Goal: Information Seeking & Learning: Check status

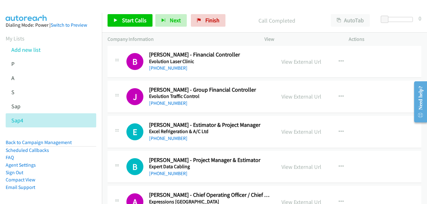
scroll to position [5663, 0]
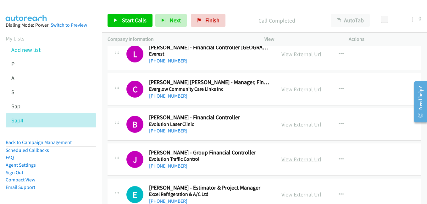
click at [309, 161] on link "View External Url" at bounding box center [301, 159] width 40 height 7
click at [296, 123] on link "View External Url" at bounding box center [301, 124] width 40 height 7
click at [297, 86] on link "View External Url" at bounding box center [301, 89] width 40 height 7
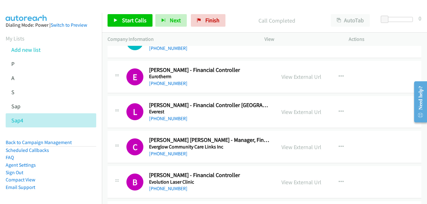
scroll to position [5600, 0]
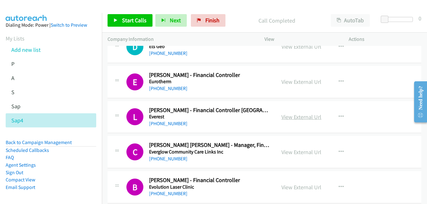
click at [298, 118] on link "View External Url" at bounding box center [301, 116] width 40 height 7
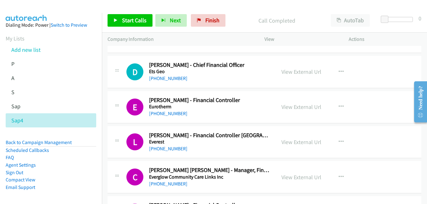
scroll to position [5569, 0]
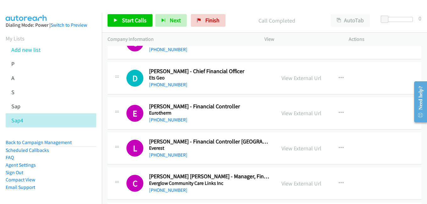
drag, startPoint x: 298, startPoint y: 113, endPoint x: 92, endPoint y: 0, distance: 234.9
click at [297, 118] on div "View External Url View External Url Schedule/Manage Callback Start Calls Here R…" at bounding box center [321, 113] width 90 height 21
click at [297, 115] on link "View External Url" at bounding box center [301, 113] width 40 height 7
click at [300, 78] on link "View External Url" at bounding box center [301, 77] width 40 height 7
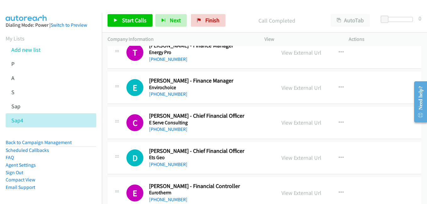
scroll to position [5474, 0]
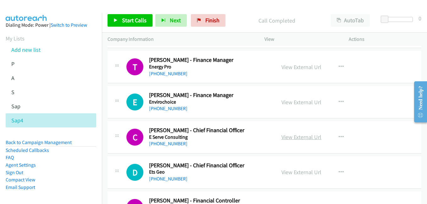
click at [300, 136] on link "View External Url" at bounding box center [301, 137] width 40 height 7
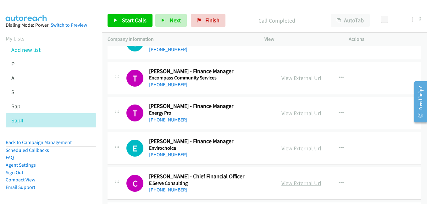
scroll to position [5412, 0]
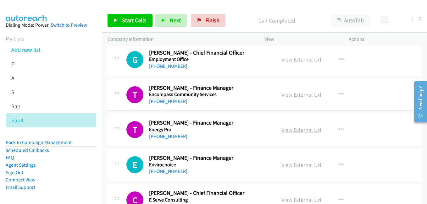
click at [302, 130] on link "View External Url" at bounding box center [301, 129] width 40 height 7
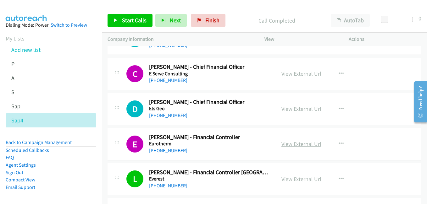
scroll to position [5537, 0]
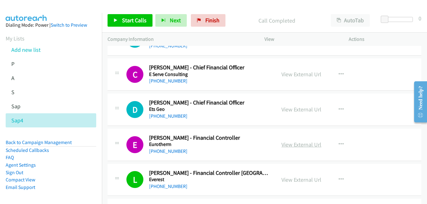
click at [297, 146] on link "View External Url" at bounding box center [301, 144] width 40 height 7
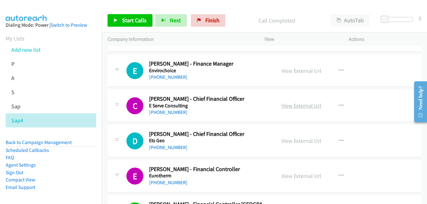
click at [296, 106] on link "View External Url" at bounding box center [301, 105] width 40 height 7
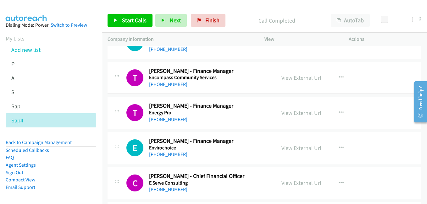
scroll to position [5412, 0]
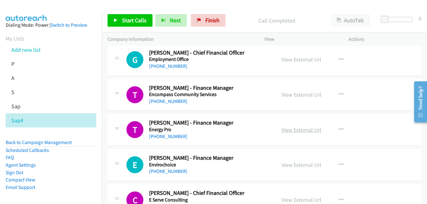
click at [301, 133] on link "View External Url" at bounding box center [301, 129] width 40 height 7
click at [289, 95] on link "View External Url" at bounding box center [301, 94] width 40 height 7
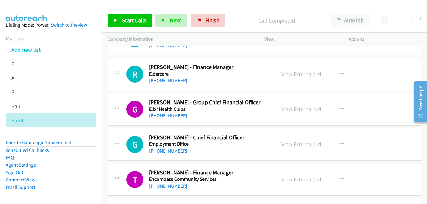
scroll to position [5317, 0]
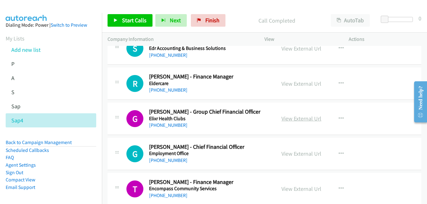
click at [305, 120] on link "View External Url" at bounding box center [301, 118] width 40 height 7
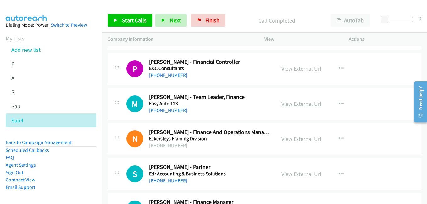
scroll to position [5160, 0]
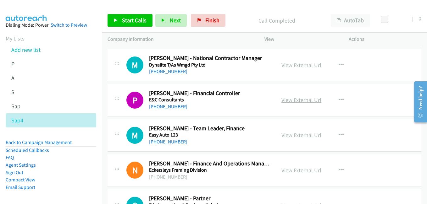
click at [302, 102] on link "View External Url" at bounding box center [301, 99] width 40 height 7
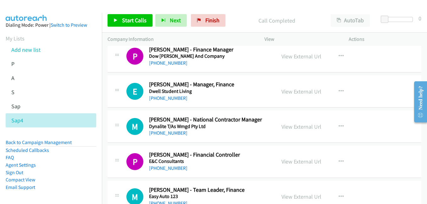
scroll to position [5097, 0]
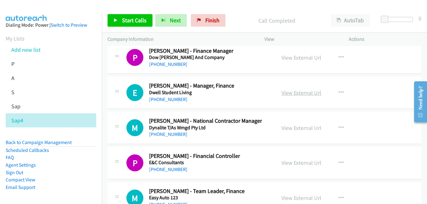
click at [302, 94] on link "View External Url" at bounding box center [301, 92] width 40 height 7
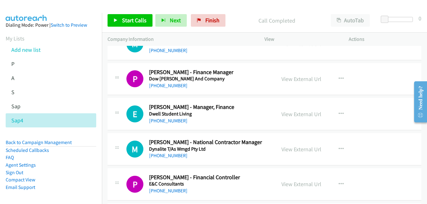
scroll to position [5066, 0]
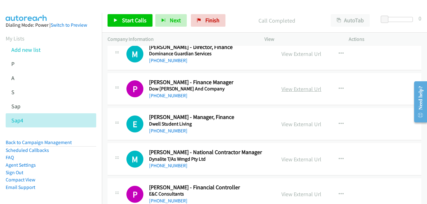
drag, startPoint x: 293, startPoint y: 88, endPoint x: 297, endPoint y: 92, distance: 5.8
click at [297, 89] on link "View External Url" at bounding box center [301, 88] width 40 height 7
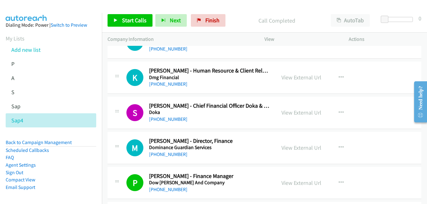
scroll to position [4972, 0]
click at [298, 112] on link "View External Url" at bounding box center [301, 112] width 40 height 7
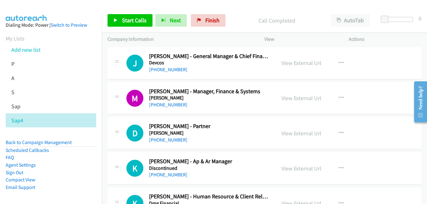
scroll to position [4814, 0]
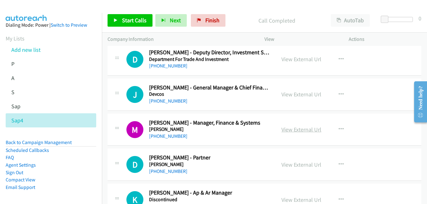
click at [293, 130] on link "View External Url" at bounding box center [301, 129] width 40 height 7
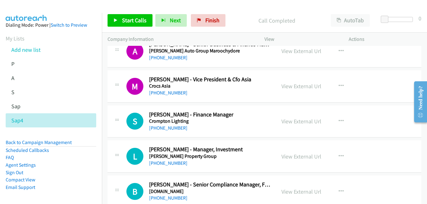
scroll to position [4469, 0]
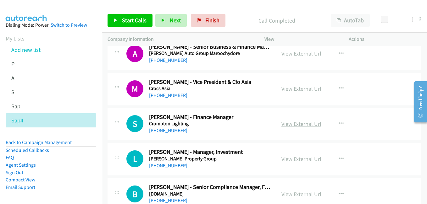
click at [307, 126] on link "View External Url" at bounding box center [301, 123] width 40 height 7
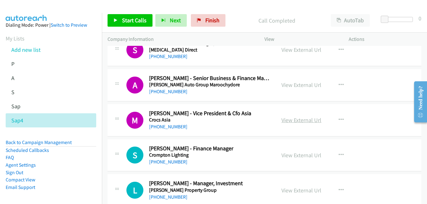
click at [301, 118] on link "View External Url" at bounding box center [301, 120] width 40 height 7
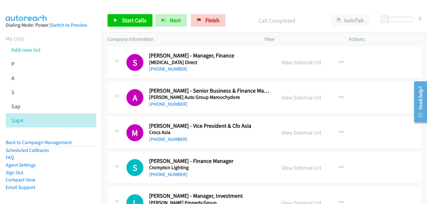
scroll to position [4406, 0]
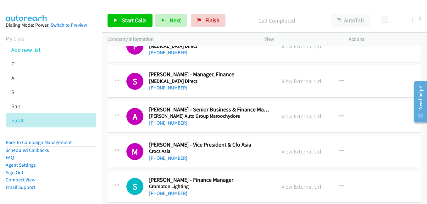
click at [295, 117] on link "View External Url" at bounding box center [301, 116] width 40 height 7
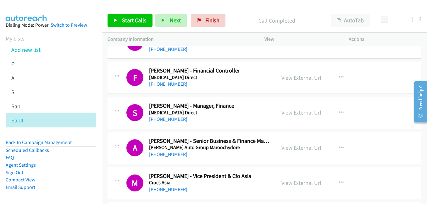
scroll to position [4343, 0]
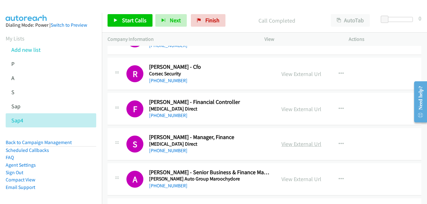
click at [301, 145] on link "View External Url" at bounding box center [301, 143] width 40 height 7
click at [294, 111] on link "View External Url" at bounding box center [301, 109] width 40 height 7
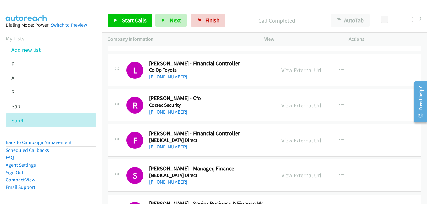
click at [297, 107] on link "View External Url" at bounding box center [301, 105] width 40 height 7
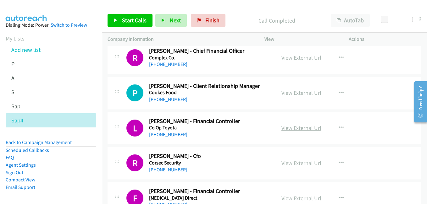
scroll to position [4249, 0]
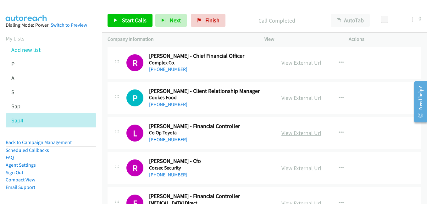
click at [302, 133] on link "View External Url" at bounding box center [301, 132] width 40 height 7
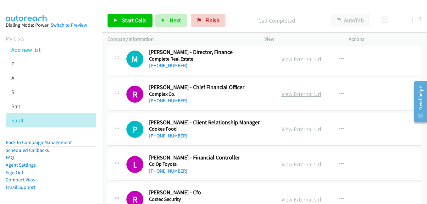
click at [299, 96] on link "View External Url" at bounding box center [301, 94] width 40 height 7
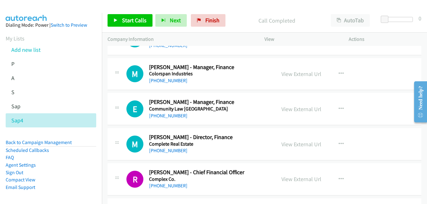
scroll to position [4123, 0]
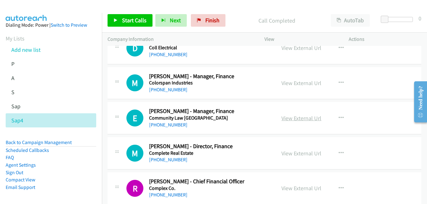
click at [301, 118] on link "View External Url" at bounding box center [301, 118] width 40 height 7
click at [303, 83] on link "View External Url" at bounding box center [301, 83] width 40 height 7
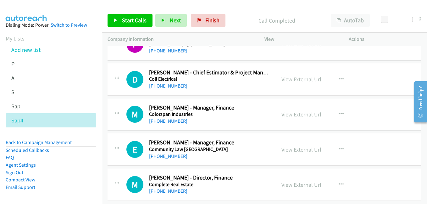
scroll to position [4060, 0]
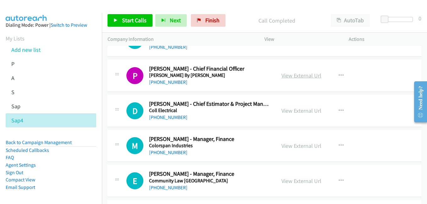
click at [293, 75] on link "View External Url" at bounding box center [301, 75] width 40 height 7
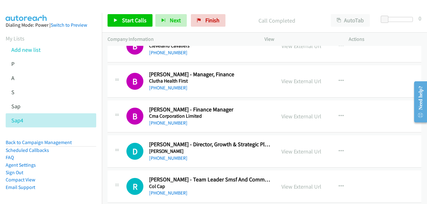
scroll to position [3903, 0]
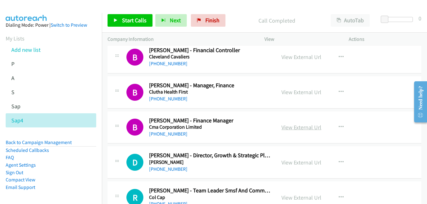
click at [298, 129] on link "View External Url" at bounding box center [301, 127] width 40 height 7
click at [290, 92] on link "View External Url" at bounding box center [301, 92] width 40 height 7
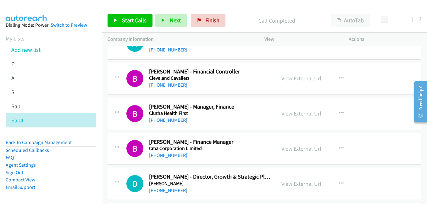
scroll to position [3840, 0]
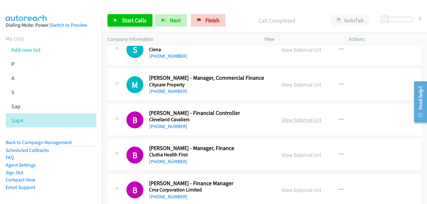
click at [291, 118] on link "View External Url" at bounding box center [301, 119] width 40 height 7
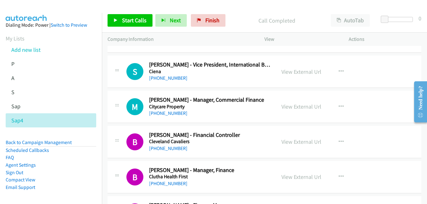
scroll to position [3809, 0]
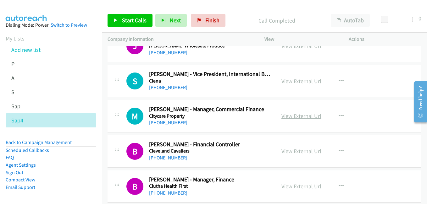
click at [301, 117] on link "View External Url" at bounding box center [301, 116] width 40 height 7
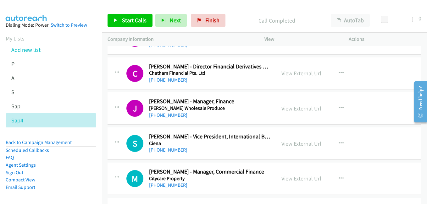
scroll to position [3746, 0]
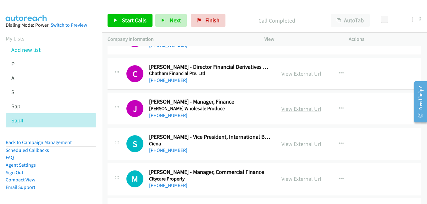
click at [298, 112] on link "View External Url" at bounding box center [301, 108] width 40 height 7
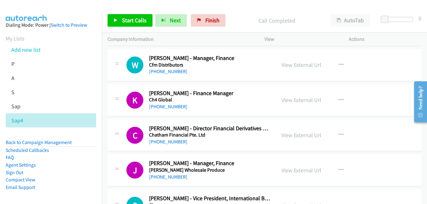
scroll to position [3683, 0]
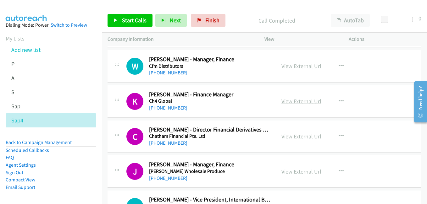
click at [314, 101] on link "View External Url" at bounding box center [301, 101] width 40 height 7
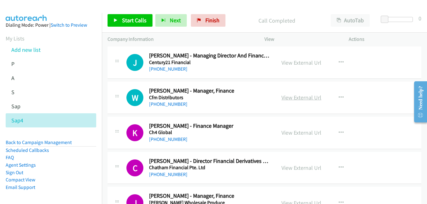
click at [293, 100] on link "View External Url" at bounding box center [301, 97] width 40 height 7
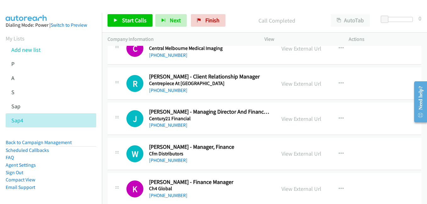
scroll to position [3589, 0]
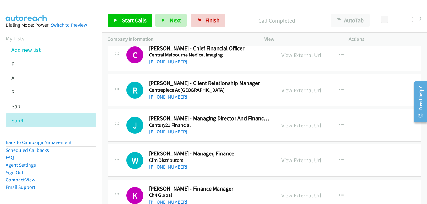
click at [296, 123] on link "View External Url" at bounding box center [301, 125] width 40 height 7
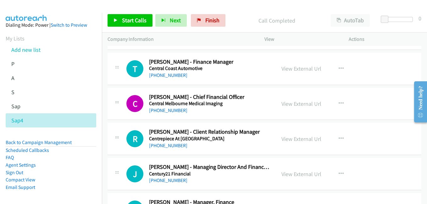
scroll to position [3526, 0]
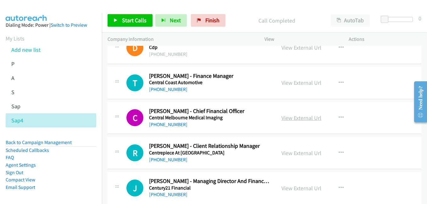
click at [299, 118] on link "View External Url" at bounding box center [301, 117] width 40 height 7
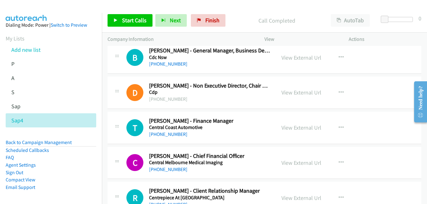
scroll to position [3463, 0]
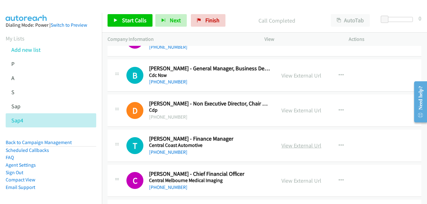
click at [297, 144] on link "View External Url" at bounding box center [301, 145] width 40 height 7
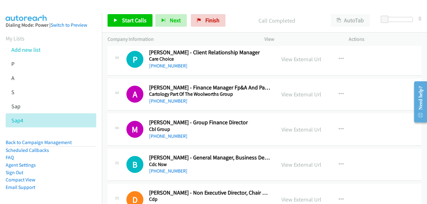
scroll to position [3369, 0]
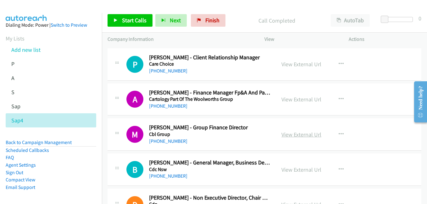
click at [301, 135] on link "View External Url" at bounding box center [301, 134] width 40 height 7
click at [305, 101] on link "View External Url" at bounding box center [301, 99] width 40 height 7
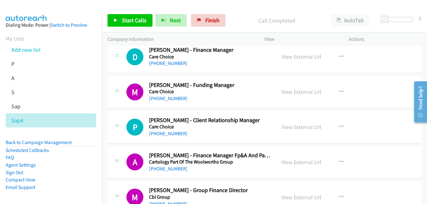
scroll to position [3275, 0]
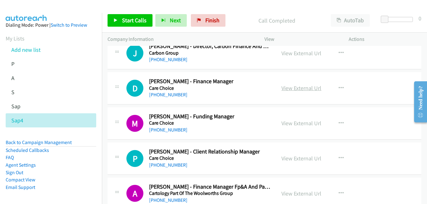
click at [293, 86] on link "View External Url" at bounding box center [301, 88] width 40 height 7
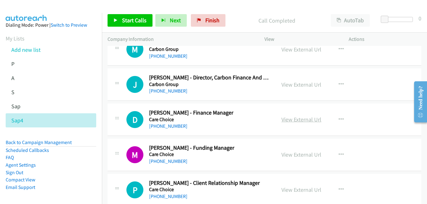
scroll to position [3212, 0]
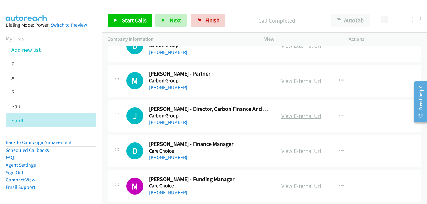
click at [295, 117] on link "View External Url" at bounding box center [301, 116] width 40 height 7
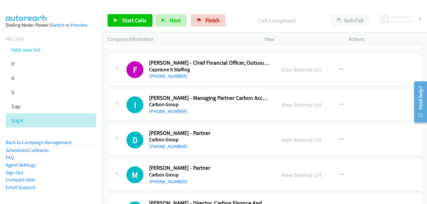
scroll to position [3086, 0]
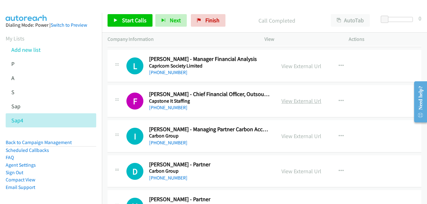
click at [307, 104] on link "View External Url" at bounding box center [301, 100] width 40 height 7
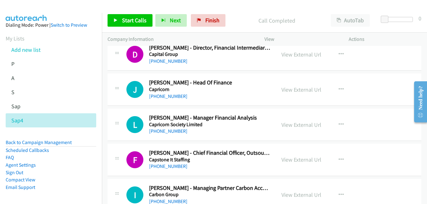
scroll to position [3023, 0]
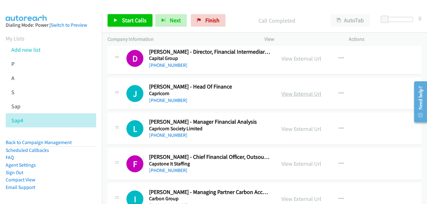
click at [292, 95] on link "View External Url" at bounding box center [301, 93] width 40 height 7
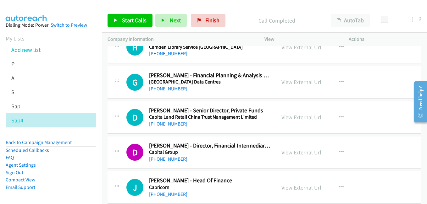
scroll to position [2929, 0]
click at [290, 84] on link "View External Url" at bounding box center [301, 82] width 40 height 7
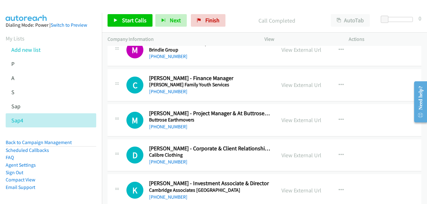
scroll to position [2740, 0]
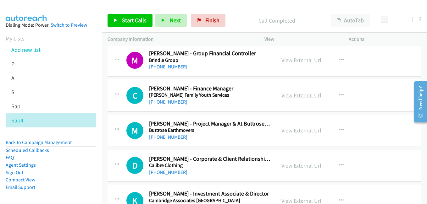
click at [309, 96] on link "View External Url" at bounding box center [301, 95] width 40 height 7
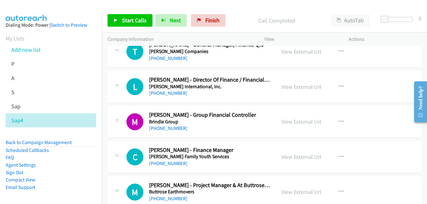
scroll to position [2677, 0]
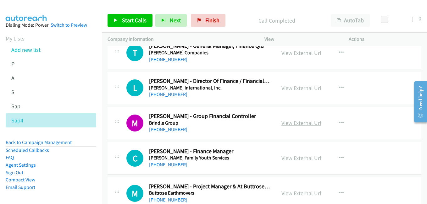
click at [299, 122] on link "View External Url" at bounding box center [301, 122] width 40 height 7
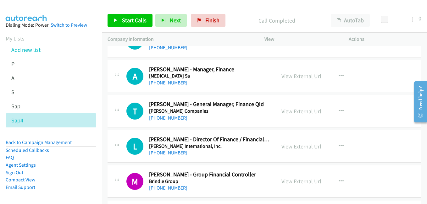
scroll to position [2615, 0]
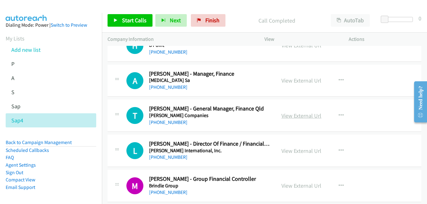
click at [296, 118] on link "View External Url" at bounding box center [301, 115] width 40 height 7
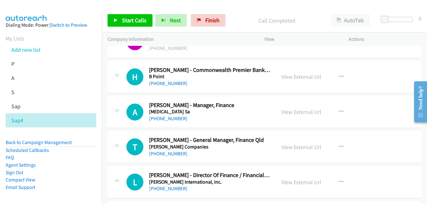
drag, startPoint x: 297, startPoint y: 110, endPoint x: 109, endPoint y: 2, distance: 216.7
click at [297, 110] on link "View External Url" at bounding box center [301, 111] width 40 height 7
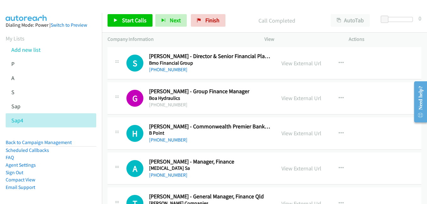
scroll to position [2520, 0]
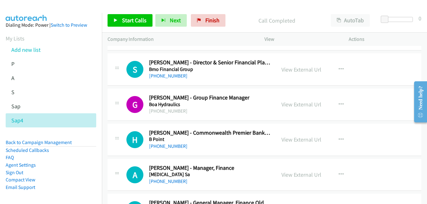
drag, startPoint x: 299, startPoint y: 105, endPoint x: 58, endPoint y: 5, distance: 260.5
click at [312, 105] on link "View External Url" at bounding box center [301, 104] width 40 height 7
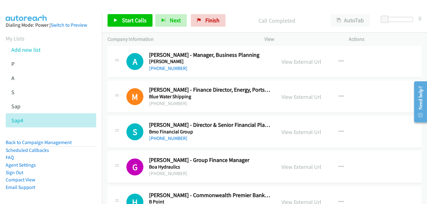
scroll to position [2457, 0]
click at [303, 134] on link "View External Url" at bounding box center [301, 132] width 40 height 7
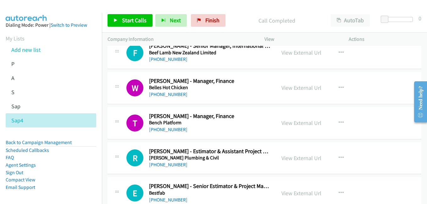
scroll to position [2175, 0]
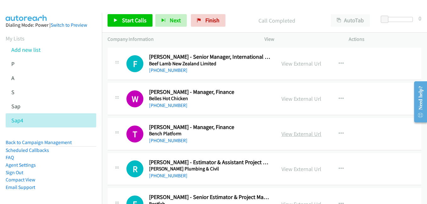
drag, startPoint x: 297, startPoint y: 137, endPoint x: 293, endPoint y: 133, distance: 5.8
click at [297, 137] on link "View External Url" at bounding box center [301, 133] width 40 height 7
click at [292, 101] on link "View External Url" at bounding box center [301, 98] width 40 height 7
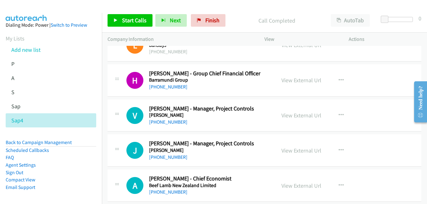
scroll to position [1986, 0]
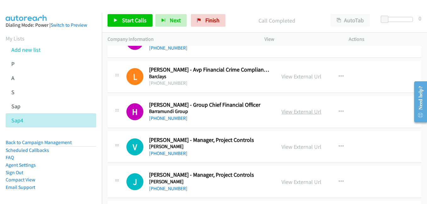
click at [305, 111] on link "View External Url" at bounding box center [301, 111] width 40 height 7
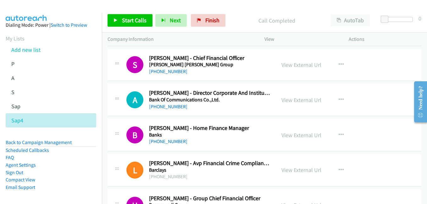
scroll to position [1892, 0]
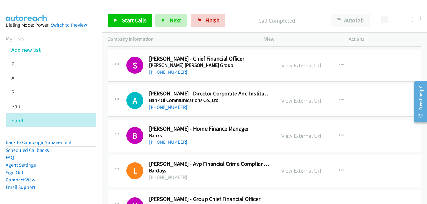
click at [302, 137] on link "View External Url" at bounding box center [301, 135] width 40 height 7
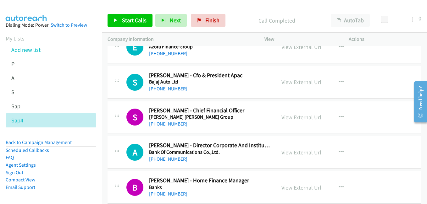
scroll to position [1829, 0]
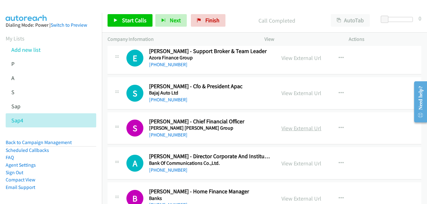
click at [298, 126] on link "View External Url" at bounding box center [301, 128] width 40 height 7
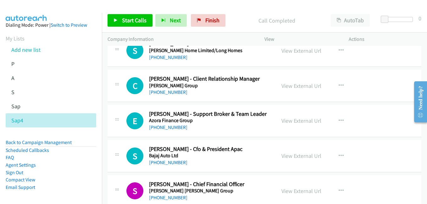
scroll to position [1735, 0]
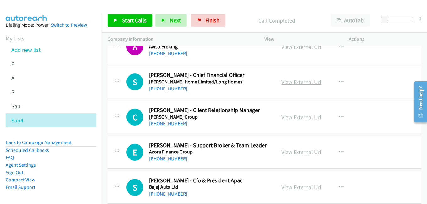
click at [295, 84] on link "View External Url" at bounding box center [301, 82] width 40 height 7
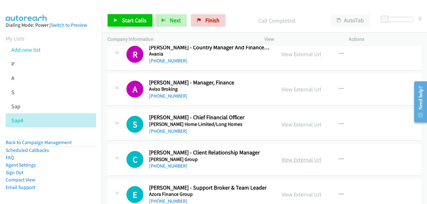
scroll to position [1672, 0]
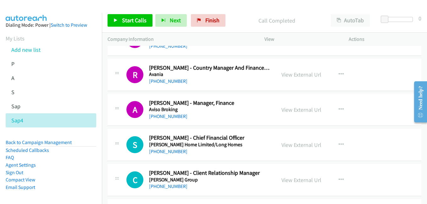
click at [300, 114] on div "View External Url" at bounding box center [301, 110] width 40 height 8
click at [302, 111] on link "View External Url" at bounding box center [301, 109] width 40 height 7
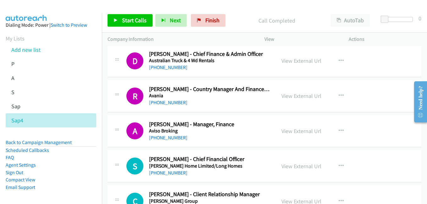
scroll to position [1640, 0]
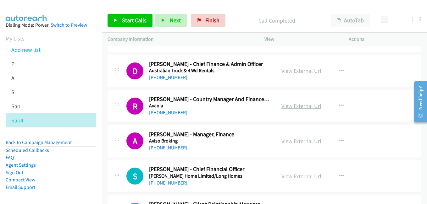
click at [294, 108] on link "View External Url" at bounding box center [301, 105] width 40 height 7
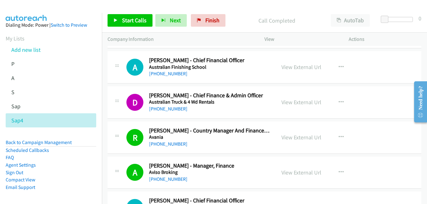
scroll to position [1577, 0]
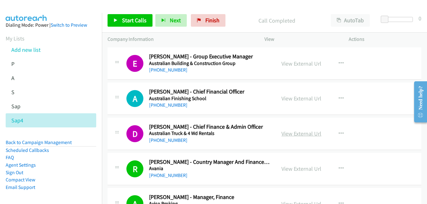
click at [301, 134] on link "View External Url" at bounding box center [301, 133] width 40 height 7
click at [297, 98] on link "View External Url" at bounding box center [301, 98] width 40 height 7
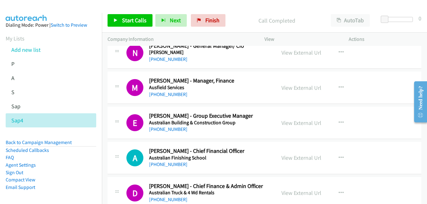
scroll to position [1515, 0]
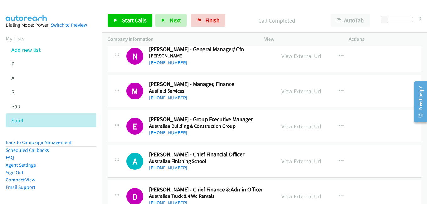
click at [297, 94] on link "View External Url" at bounding box center [301, 91] width 40 height 7
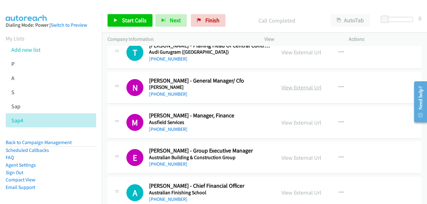
click at [292, 87] on link "View External Url" at bounding box center [301, 87] width 40 height 7
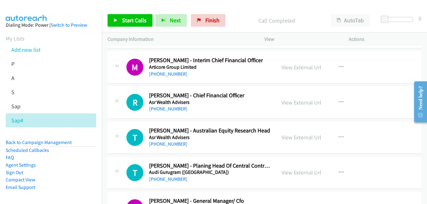
scroll to position [1357, 0]
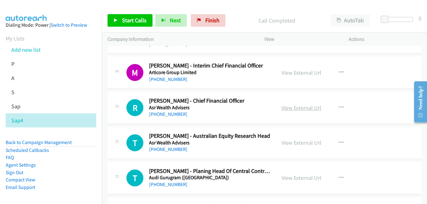
click at [307, 110] on link "View External Url" at bounding box center [301, 107] width 40 height 7
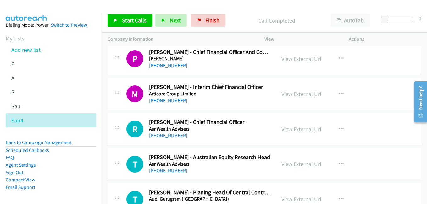
scroll to position [1326, 0]
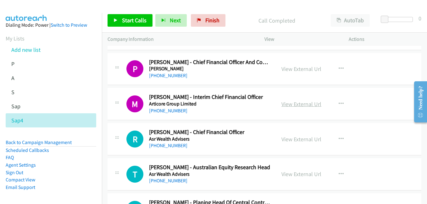
click at [289, 102] on link "View External Url" at bounding box center [301, 104] width 40 height 7
click at [294, 70] on link "View External Url" at bounding box center [301, 68] width 40 height 7
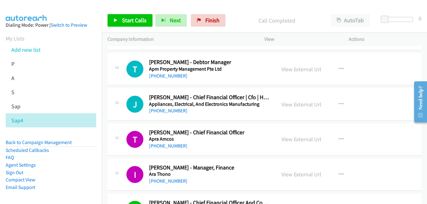
scroll to position [1169, 0]
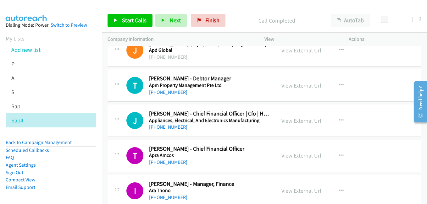
click at [289, 156] on link "View External Url" at bounding box center [301, 155] width 40 height 7
click at [298, 123] on link "View External Url" at bounding box center [301, 120] width 40 height 7
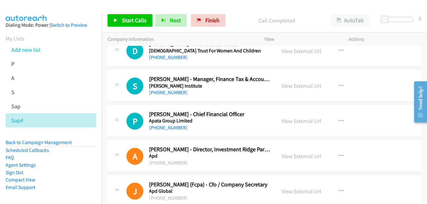
scroll to position [1012, 0]
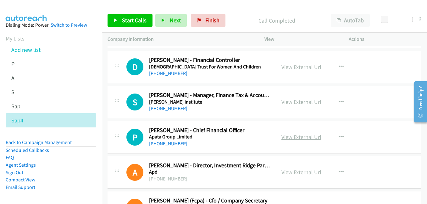
click at [297, 137] on link "View External Url" at bounding box center [301, 137] width 40 height 7
click at [292, 103] on link "View External Url" at bounding box center [301, 101] width 40 height 7
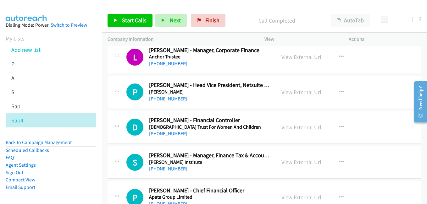
scroll to position [949, 0]
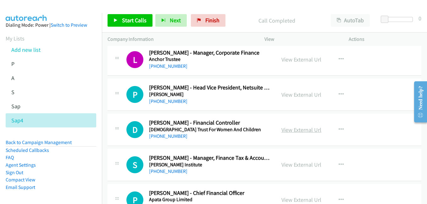
click at [296, 129] on link "View External Url" at bounding box center [301, 129] width 40 height 7
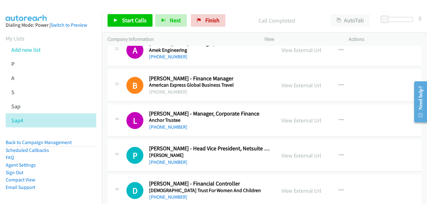
scroll to position [886, 0]
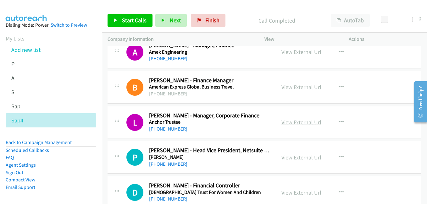
click at [302, 125] on link "View External Url" at bounding box center [301, 122] width 40 height 7
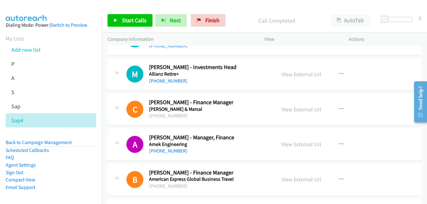
scroll to position [792, 0]
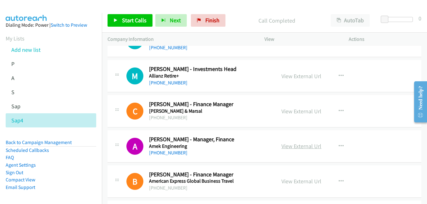
click at [297, 145] on link "View External Url" at bounding box center [301, 146] width 40 height 7
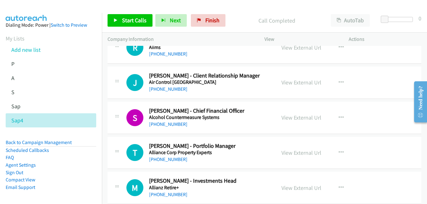
scroll to position [666, 0]
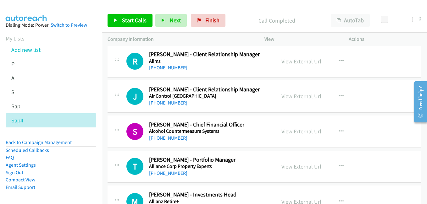
click at [305, 134] on link "View External Url" at bounding box center [301, 131] width 40 height 7
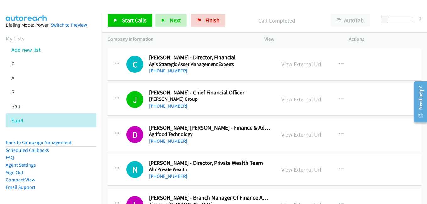
scroll to position [477, 0]
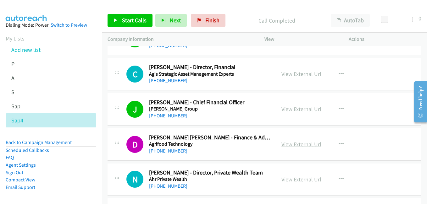
click at [293, 143] on link "View External Url" at bounding box center [301, 144] width 40 height 7
click at [302, 113] on link "View External Url" at bounding box center [301, 109] width 40 height 7
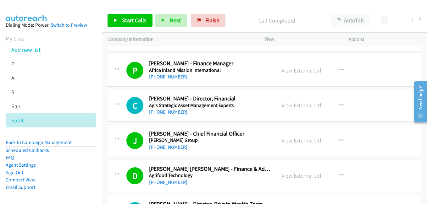
scroll to position [415, 0]
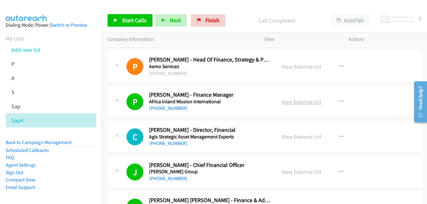
click at [293, 104] on link "View External Url" at bounding box center [301, 101] width 40 height 7
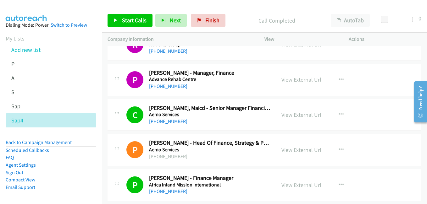
scroll to position [320, 0]
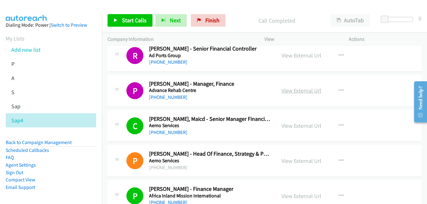
click at [298, 90] on link "View External Url" at bounding box center [301, 90] width 40 height 7
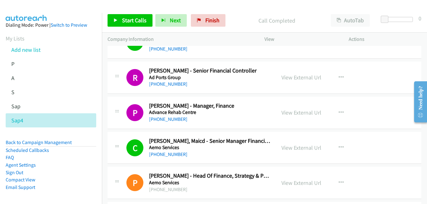
scroll to position [289, 0]
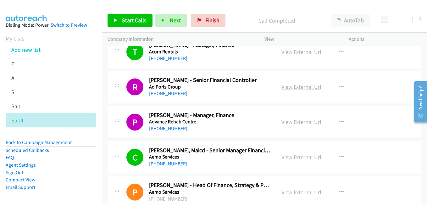
click at [313, 88] on link "View External Url" at bounding box center [301, 86] width 40 height 7
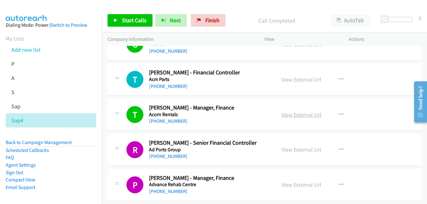
click at [297, 118] on link "View External Url" at bounding box center [301, 114] width 40 height 7
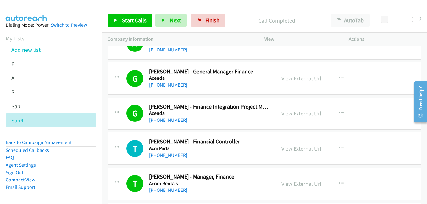
scroll to position [132, 0]
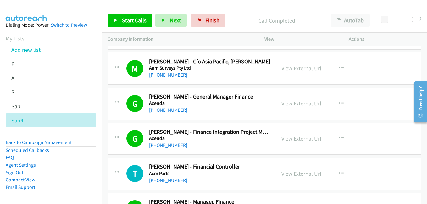
click at [288, 140] on link "View External Url" at bounding box center [301, 138] width 40 height 7
